Goal: Check status: Check status

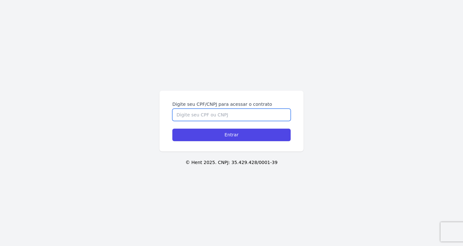
click at [205, 113] on input "Digite seu CPF/CNPJ para acessar o contrato" at bounding box center [231, 115] width 118 height 12
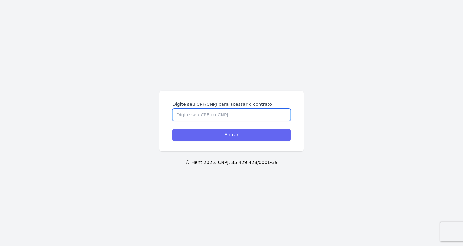
paste input "331.127.688-41"
type input "331.127.688-41"
click at [216, 136] on input "Entrar" at bounding box center [231, 135] width 118 height 13
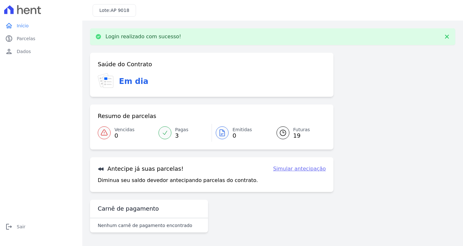
click at [284, 134] on icon at bounding box center [283, 133] width 8 height 8
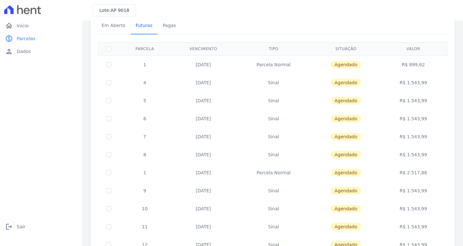
scroll to position [129, 0]
